Goal: Navigation & Orientation: Find specific page/section

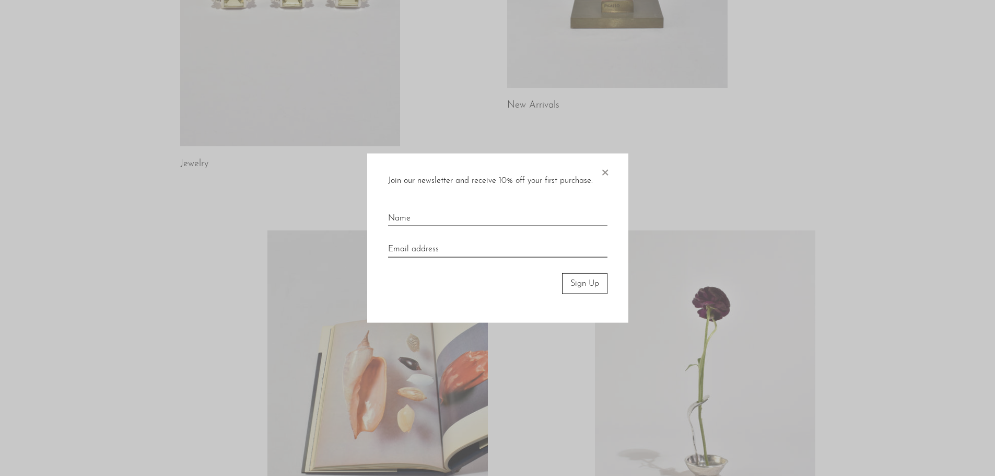
scroll to position [130, 0]
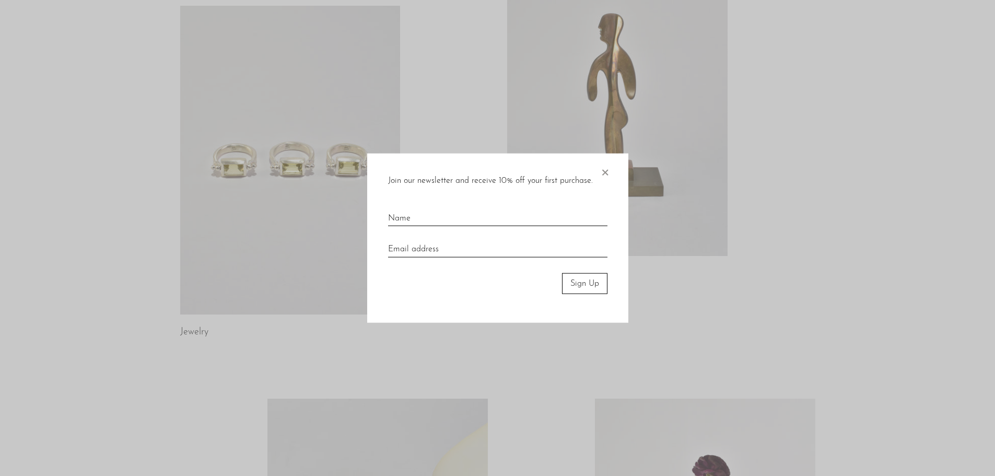
click at [608, 174] on span "×" at bounding box center [604, 169] width 10 height 33
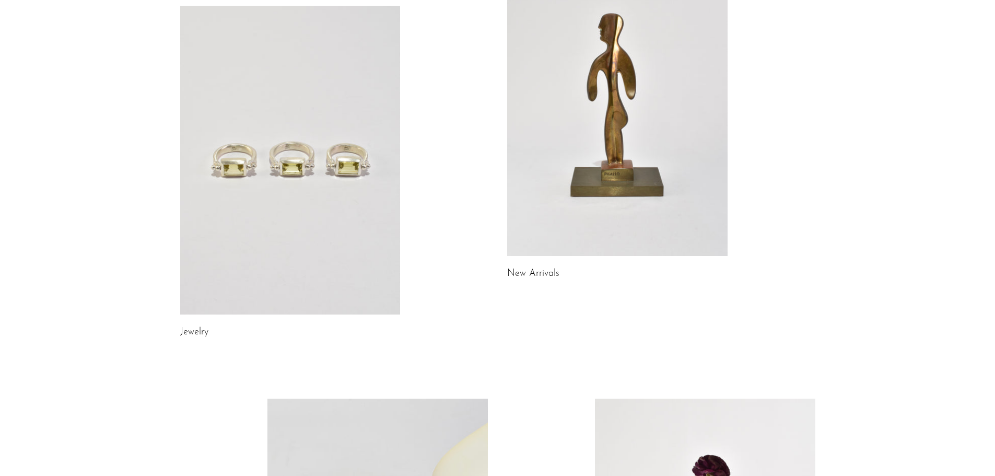
drag, startPoint x: 972, startPoint y: 172, endPoint x: 1002, endPoint y: 184, distance: 32.3
click at [994, 184] on html "Shop Featured New Arrivals Bestsellers" at bounding box center [497, 108] width 995 height 476
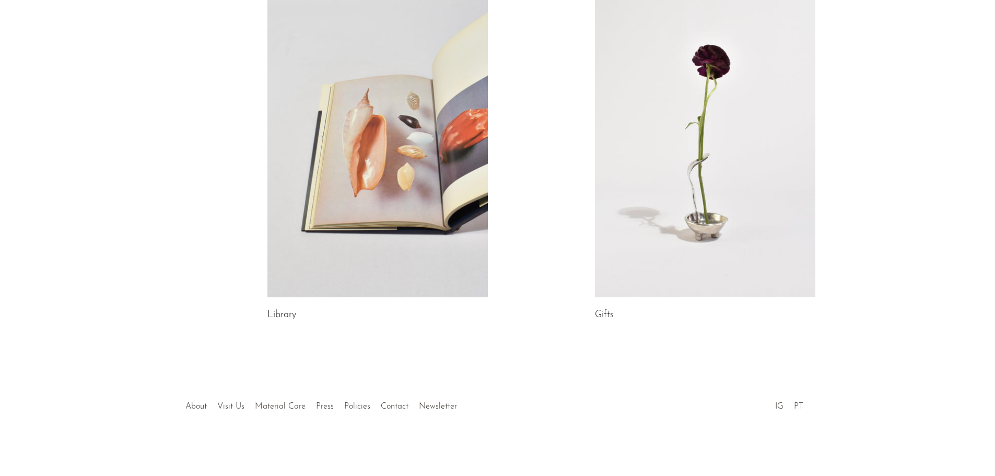
scroll to position [0, 0]
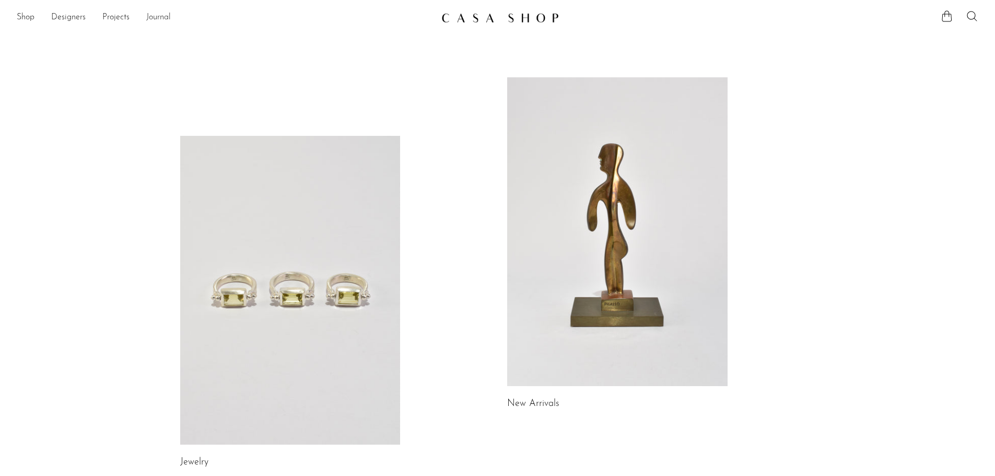
click at [163, 15] on link "Journal" at bounding box center [158, 18] width 25 height 14
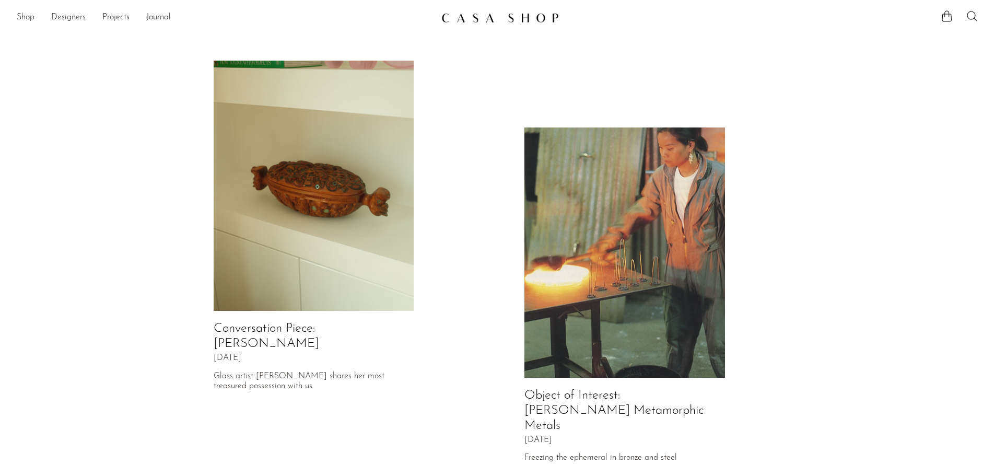
click at [121, 9] on li "Projects Holiday 24 Holiday Jewelry 24 Spring 22" at bounding box center [115, 18] width 27 height 18
click at [106, 20] on link "Projects" at bounding box center [115, 18] width 27 height 14
